Goal: Task Accomplishment & Management: Complete application form

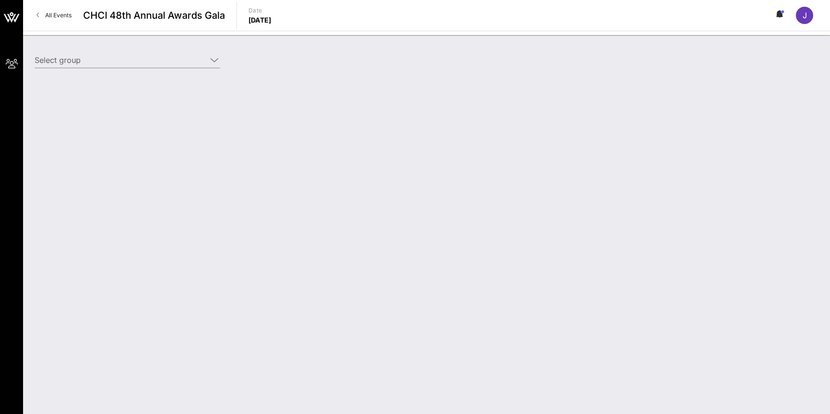
type input "OpenAI (OpenAI) [[PERSON_NAME], [PERSON_NAME][EMAIL_ADDRESS][DOMAIN_NAME]]; [[P…"
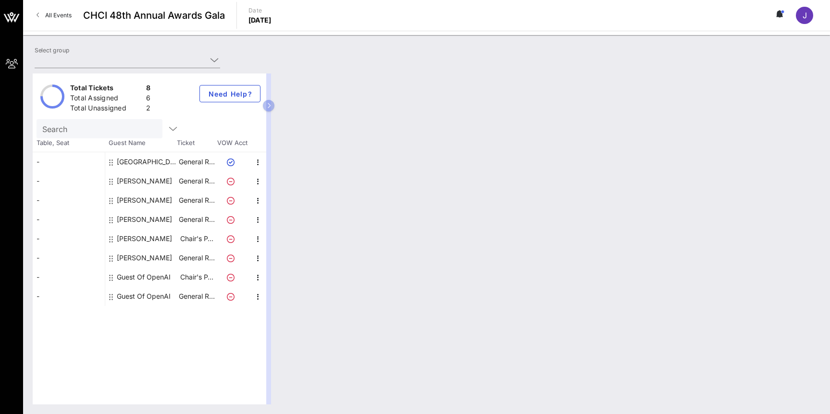
type input "OpenAI (OpenAI) [[PERSON_NAME], [PERSON_NAME][EMAIL_ADDRESS][DOMAIN_NAME]]; [[P…"
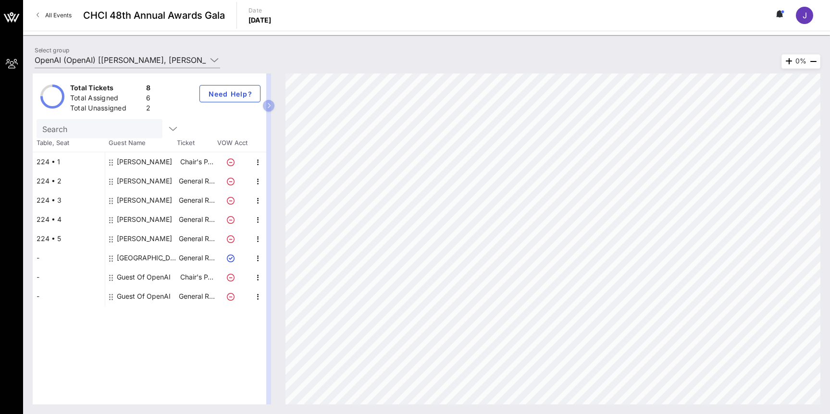
click at [120, 278] on div "Guest Of OpenAI" at bounding box center [144, 277] width 54 height 19
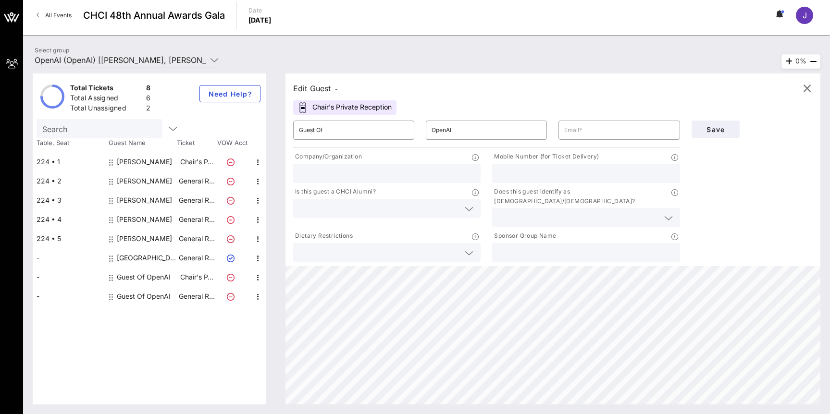
click at [397, 166] on div at bounding box center [387, 173] width 176 height 19
type input "OpenAI"
click at [388, 133] on input "Guest Of" at bounding box center [354, 130] width 110 height 15
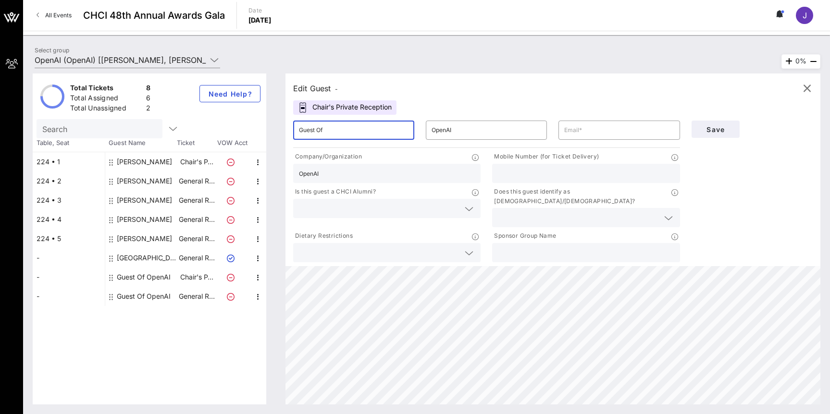
click at [388, 133] on input "Guest Of" at bounding box center [354, 130] width 110 height 15
type input "[PERSON_NAME]"
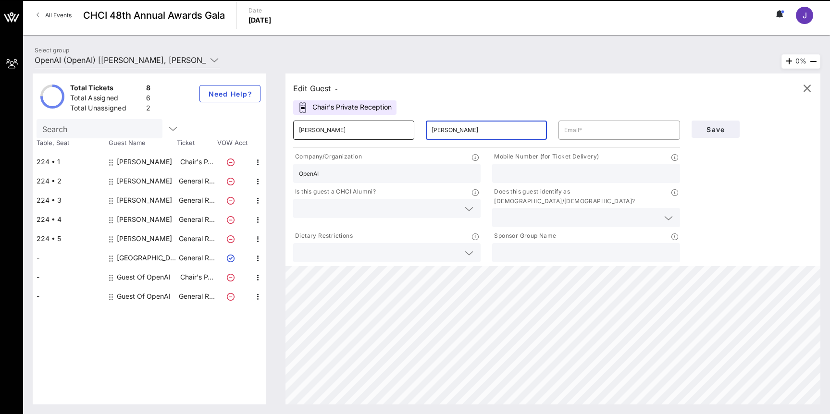
type input "[PERSON_NAME]"
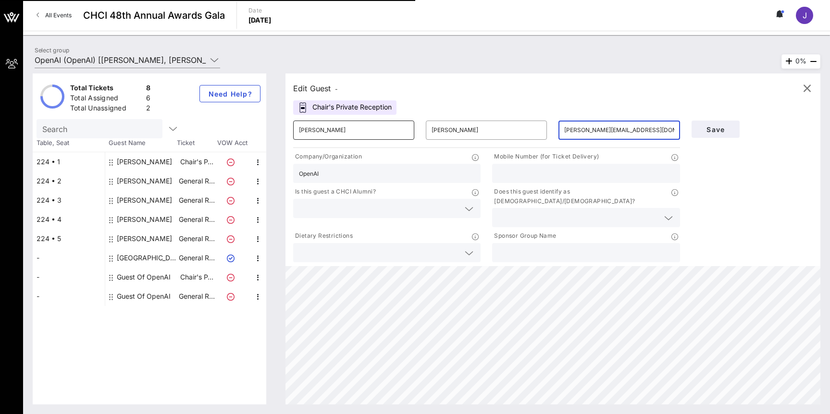
type input "[PERSON_NAME][EMAIL_ADDRESS][DOMAIN_NAME]"
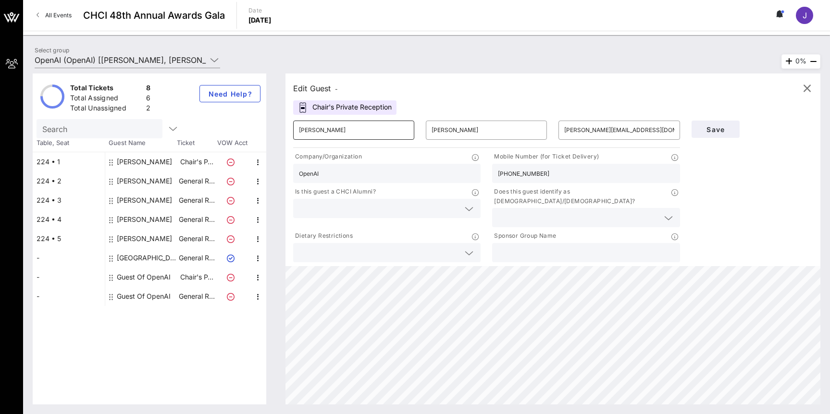
type input "[PHONE_NUMBER]"
click at [439, 219] on div "Is this guest a CHCI Alumni?" at bounding box center [386, 207] width 199 height 44
click at [455, 207] on input "text" at bounding box center [379, 208] width 161 height 12
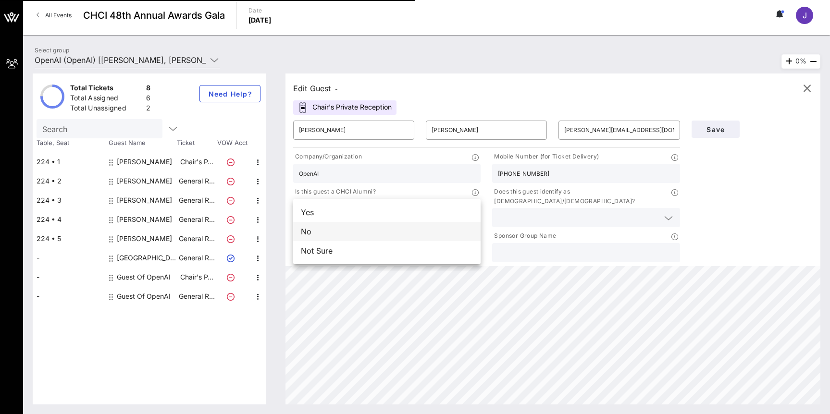
click at [455, 236] on div "No" at bounding box center [386, 231] width 187 height 19
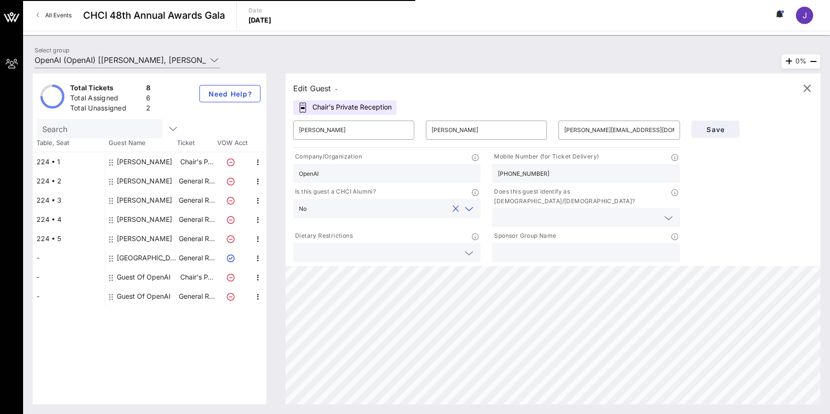
click at [550, 213] on input "text" at bounding box center [578, 218] width 161 height 12
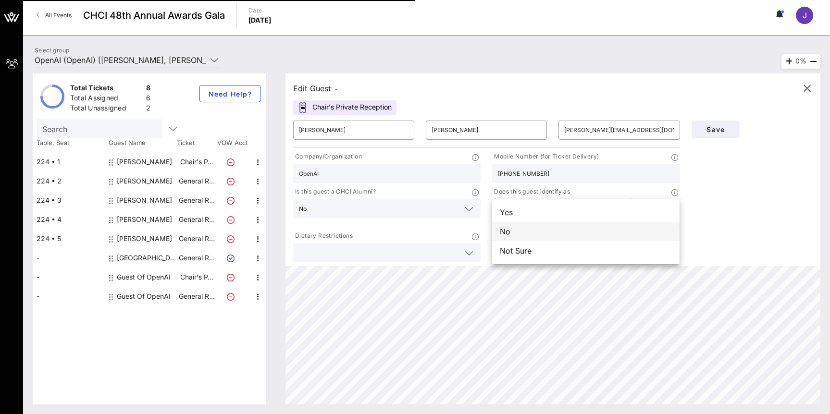
click at [544, 234] on div "No" at bounding box center [585, 231] width 187 height 19
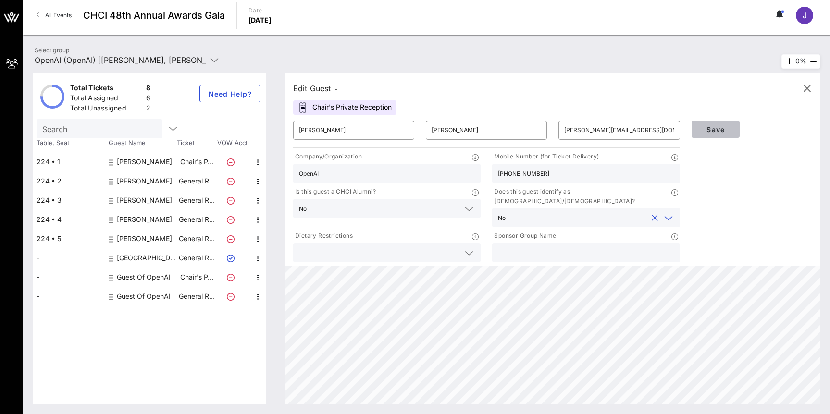
click at [707, 125] on span "Save" at bounding box center [716, 129] width 33 height 8
click at [704, 134] on button "Save" at bounding box center [716, 129] width 48 height 17
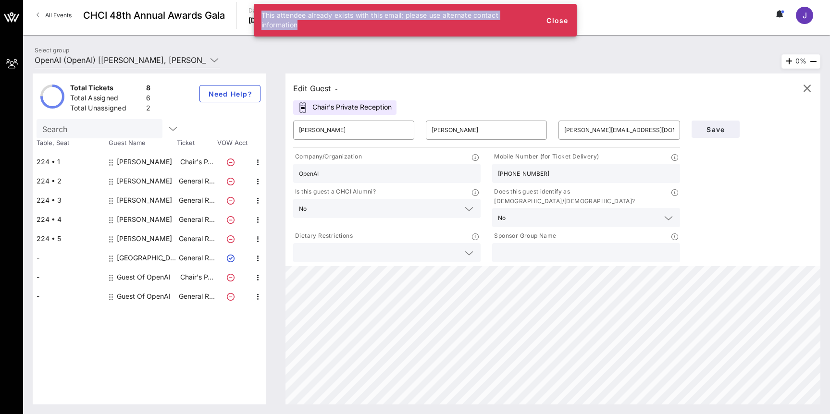
drag, startPoint x: 316, startPoint y: 31, endPoint x: 261, endPoint y: 16, distance: 57.1
click at [261, 16] on div "This attendee already exists with this email; please use alternate contact info…" at bounding box center [398, 20] width 288 height 33
copy span "This attendee already exists with this email; please use alternate contact info…"
